Goal: Task Accomplishment & Management: Use online tool/utility

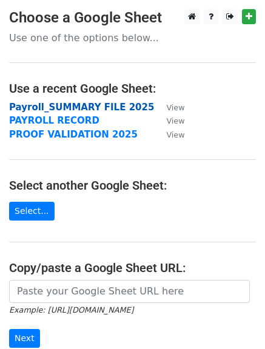
click at [62, 109] on strong "Payroll_SUMMARY FILE 2025" at bounding box center [81, 107] width 145 height 11
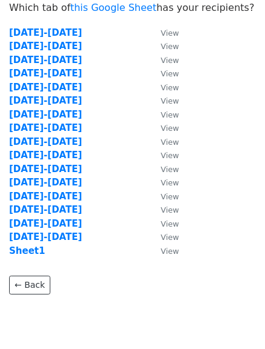
scroll to position [73, 0]
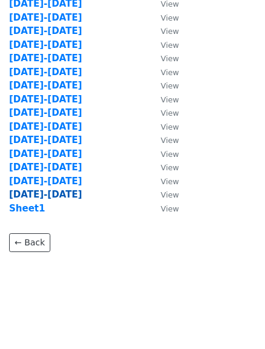
click at [39, 197] on strong "Aug 16-31" at bounding box center [45, 194] width 73 height 11
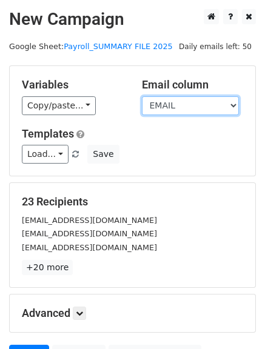
click at [193, 110] on select "CENTER ACCOUNT FULL NAME ID EMAIL RATE PER HOUR TOTAL HOURS TOTAL GROSS TAX CAN…" at bounding box center [190, 105] width 97 height 19
click at [142, 96] on select "CENTER ACCOUNT FULL NAME ID EMAIL RATE PER HOUR TOTAL HOURS TOTAL GROSS TAX CAN…" at bounding box center [190, 105] width 97 height 19
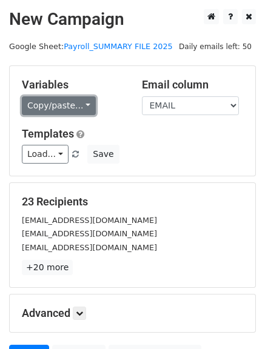
click at [56, 106] on link "Copy/paste..." at bounding box center [59, 105] width 74 height 19
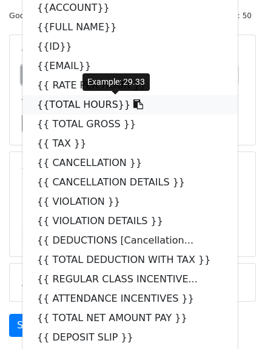
scroll to position [61, 0]
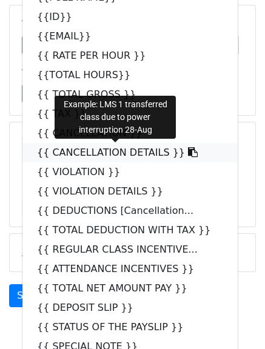
click at [95, 153] on link "{{ CANCELLATION DETAILS }}" at bounding box center [129, 152] width 215 height 19
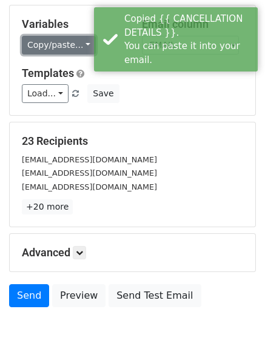
click at [68, 45] on link "Copy/paste..." at bounding box center [59, 45] width 74 height 19
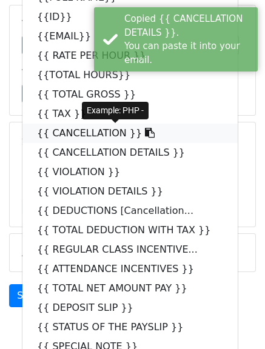
click at [91, 135] on link "{{ CANCELLATION }}" at bounding box center [129, 133] width 215 height 19
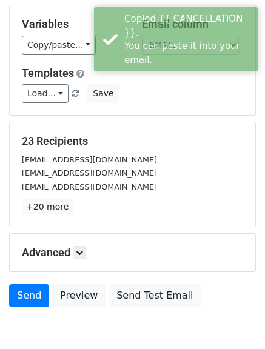
click at [61, 55] on div "Variables Copy/paste... {{CENTER}} {{ACCOUNT}} {{FULL NAME}} {{ID}} {{EMAIL}} {…" at bounding box center [132, 60] width 245 height 110
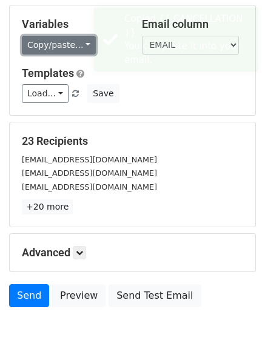
click at [62, 48] on link "Copy/paste..." at bounding box center [59, 45] width 74 height 19
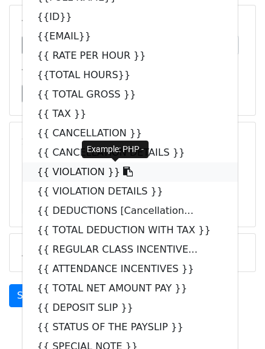
click at [87, 170] on link "{{ VIOLATION }}" at bounding box center [129, 171] width 215 height 19
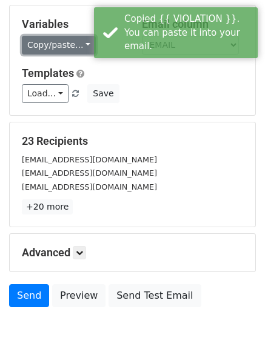
click at [55, 52] on link "Copy/paste..." at bounding box center [59, 45] width 74 height 19
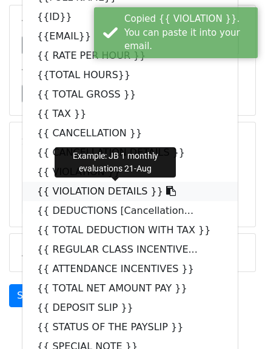
click at [90, 193] on link "{{ VIOLATION DETAILS }}" at bounding box center [129, 191] width 215 height 19
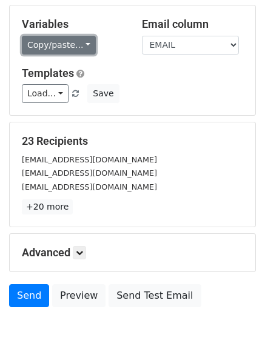
click at [53, 50] on link "Copy/paste..." at bounding box center [59, 45] width 74 height 19
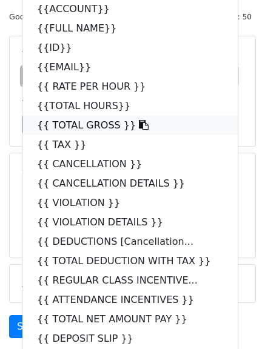
scroll to position [0, 0]
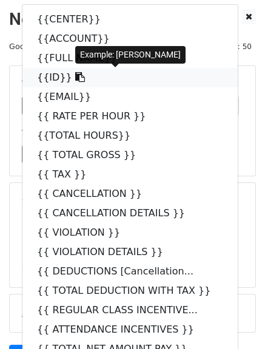
click at [52, 75] on link "{{ID}}" at bounding box center [129, 77] width 215 height 19
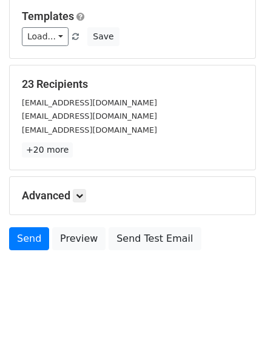
scroll to position [122, 0]
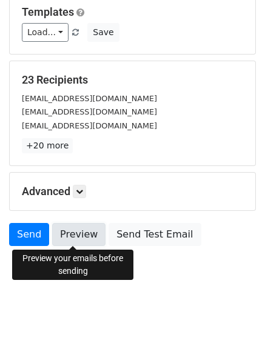
click at [70, 234] on link "Preview" at bounding box center [78, 234] width 53 height 23
click at [79, 233] on link "Preview" at bounding box center [78, 234] width 53 height 23
click at [78, 236] on link "Preview" at bounding box center [78, 234] width 53 height 23
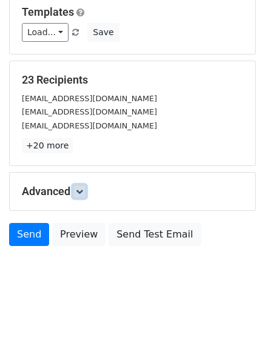
click at [86, 188] on link at bounding box center [79, 191] width 13 height 13
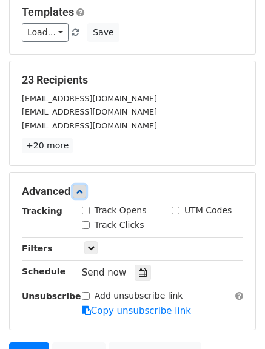
click at [86, 188] on link at bounding box center [79, 191] width 13 height 13
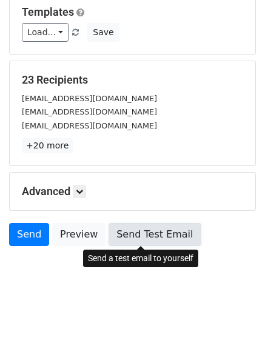
click at [138, 236] on link "Send Test Email" at bounding box center [154, 234] width 92 height 23
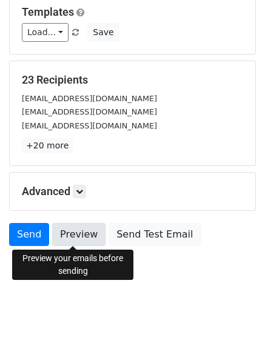
click at [71, 238] on link "Preview" at bounding box center [78, 234] width 53 height 23
